Goal: Task Accomplishment & Management: Complete application form

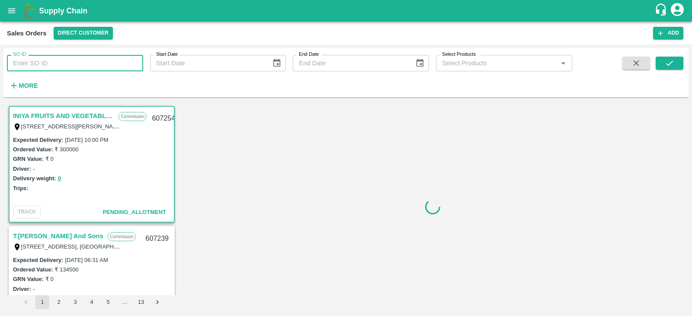
click at [45, 62] on input "SO ID" at bounding box center [75, 63] width 136 height 16
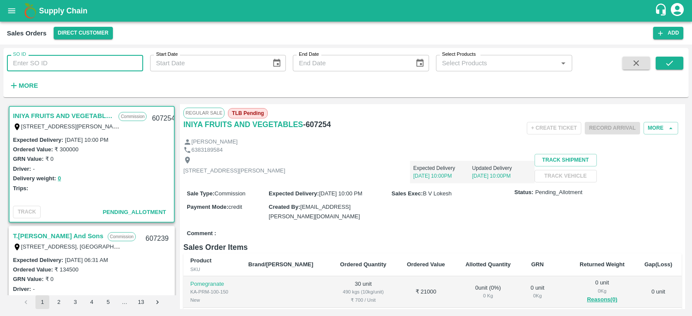
click at [114, 70] on input "SO ID" at bounding box center [75, 63] width 136 height 16
click at [88, 64] on input "SO ID" at bounding box center [75, 63] width 136 height 16
type input "607230"
click at [666, 67] on icon "submit" at bounding box center [669, 63] width 10 height 10
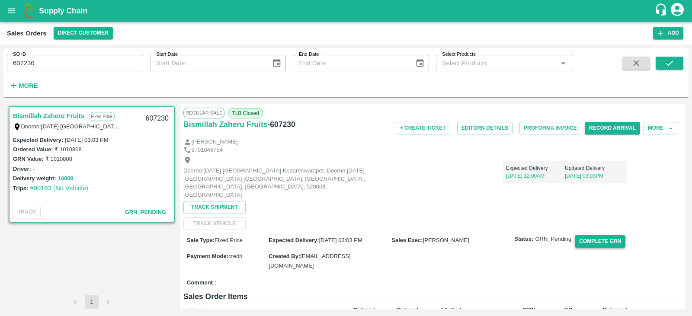
click at [588, 235] on button "Complete GRN" at bounding box center [599, 241] width 51 height 13
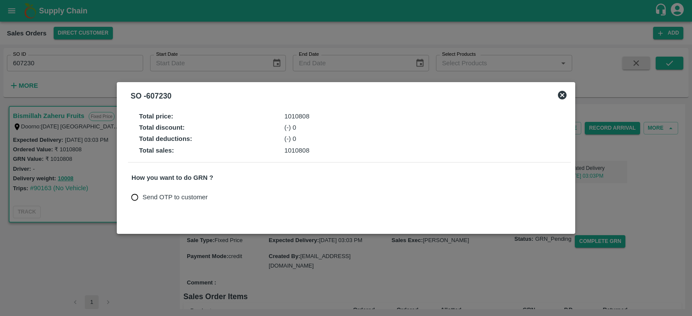
click at [143, 198] on span "Send OTP to customer" at bounding box center [175, 197] width 65 height 10
click at [143, 198] on input "Send OTP to customer" at bounding box center [135, 197] width 16 height 16
radio input "true"
click at [233, 194] on button "Send OTP" at bounding box center [231, 197] width 35 height 13
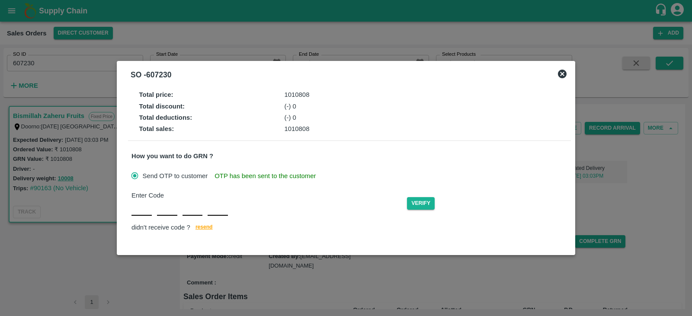
click at [138, 210] on input "text" at bounding box center [141, 208] width 20 height 16
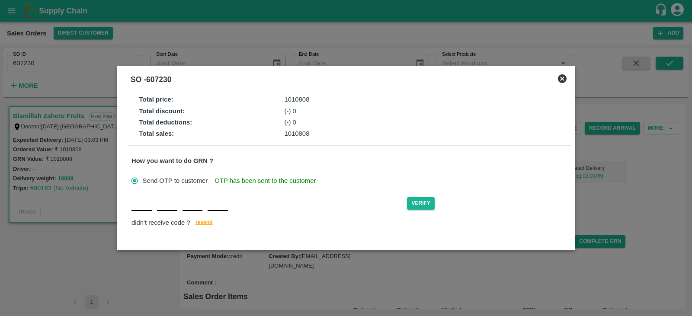
type input "P"
type input "Y"
type input "T"
type input "R"
click at [416, 202] on button "Verify" at bounding box center [421, 203] width 28 height 13
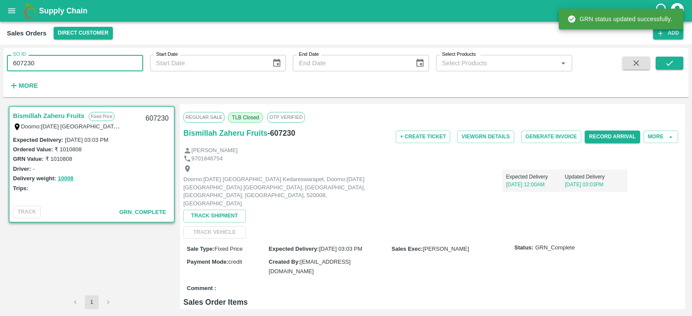
click at [51, 62] on input "607230" at bounding box center [75, 63] width 136 height 16
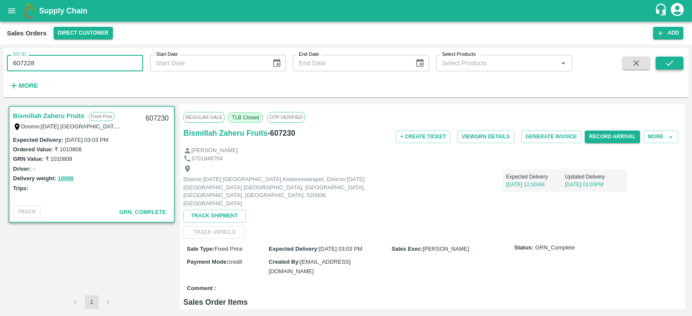
type input "607228"
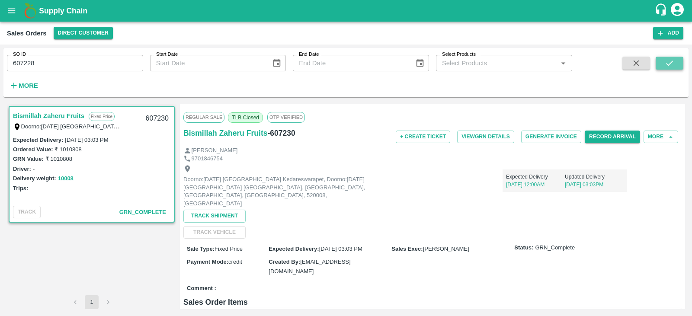
click at [668, 61] on icon "submit" at bounding box center [669, 63] width 10 height 10
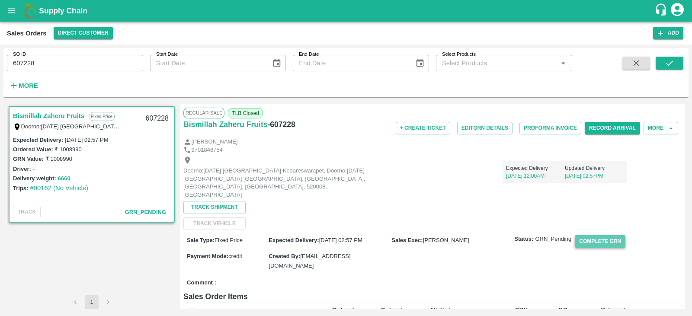
click at [600, 236] on button "Complete GRN" at bounding box center [599, 241] width 51 height 13
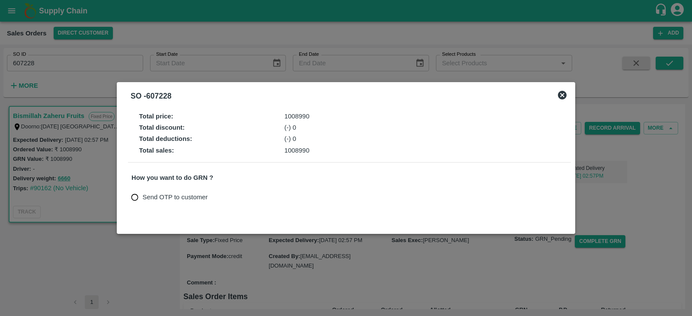
click at [139, 200] on input "Send OTP to customer" at bounding box center [135, 197] width 16 height 16
radio input "true"
click at [223, 198] on button "Send OTP" at bounding box center [231, 197] width 35 height 13
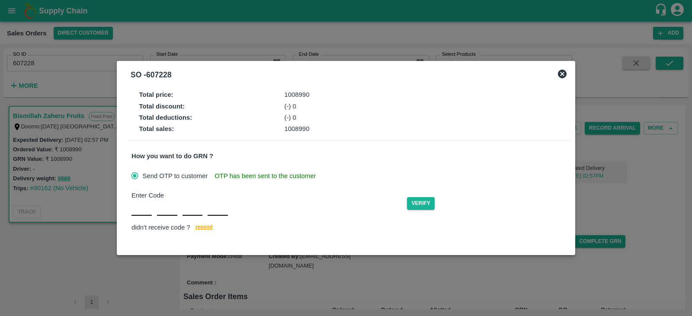
click at [144, 213] on div "Enter Code Verify didn't receive code ? [GEOGRAPHIC_DATA]" at bounding box center [349, 212] width 436 height 43
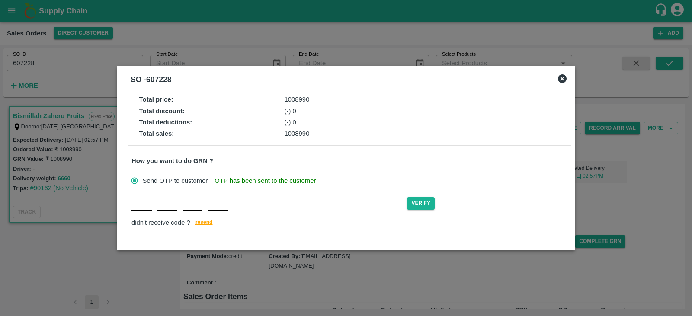
type input "T"
type input "J"
type input "W"
type input "L"
click at [423, 201] on button "Verify" at bounding box center [421, 203] width 28 height 13
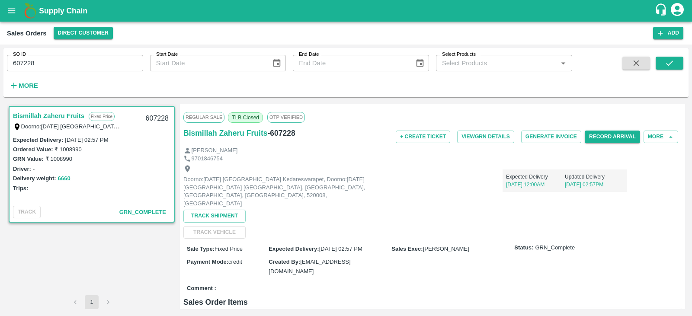
click at [617, 196] on div "Expected Delivery [DATE] 12:00AM Updated Delivery [DATE] 02:57PM" at bounding box center [502, 186] width 249 height 47
click at [617, 195] on div "Expected Delivery [DATE] 12:00AM Updated Delivery [DATE] 02:57PM" at bounding box center [502, 186] width 249 height 47
click at [110, 64] on input "607228" at bounding box center [75, 63] width 136 height 16
click at [658, 64] on button "submit" at bounding box center [669, 63] width 28 height 13
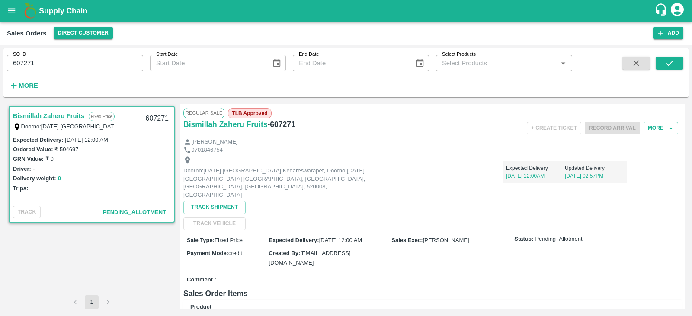
click at [41, 65] on input "607271" at bounding box center [75, 63] width 136 height 16
click at [37, 58] on input "607271" at bounding box center [75, 63] width 136 height 16
type input "607270"
click at [667, 61] on icon "submit" at bounding box center [669, 63] width 10 height 10
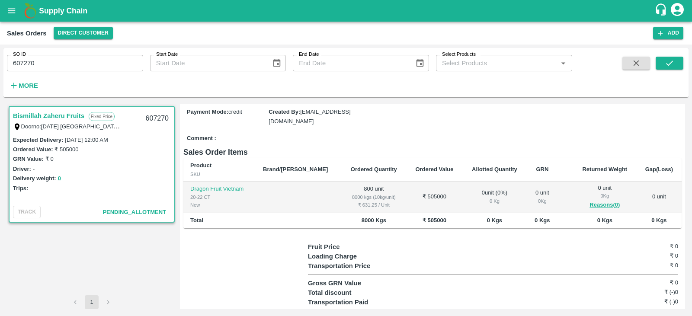
scroll to position [142, 0]
